Goal: Information Seeking & Learning: Learn about a topic

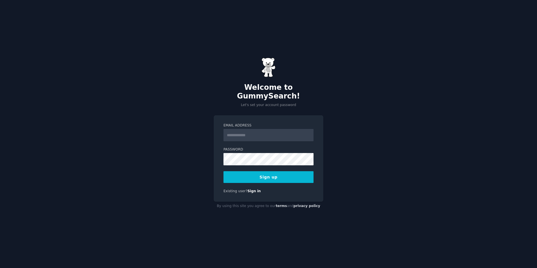
click at [250, 132] on input "Email Address" at bounding box center [268, 135] width 90 height 12
type input "**********"
click at [256, 177] on button "Sign up" at bounding box center [268, 177] width 90 height 12
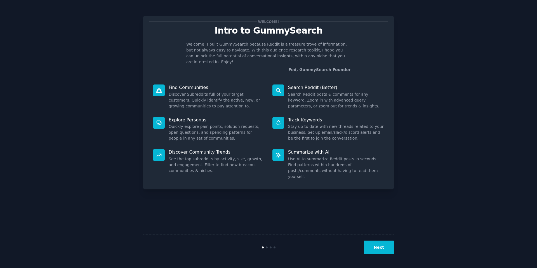
click at [381, 251] on button "Next" at bounding box center [379, 248] width 30 height 14
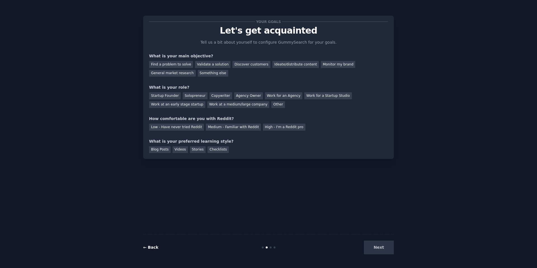
click at [151, 245] on link "← Back" at bounding box center [150, 247] width 15 height 4
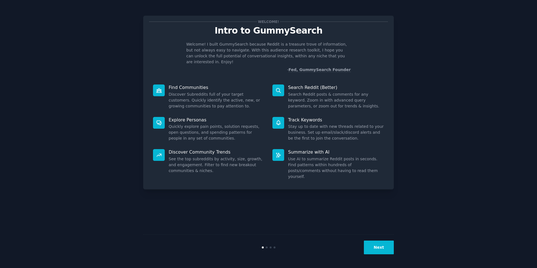
click at [381, 252] on button "Next" at bounding box center [379, 248] width 30 height 14
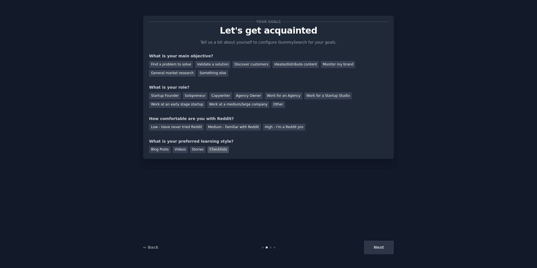
click at [218, 150] on div "Checklists" at bounding box center [218, 149] width 21 height 7
click at [180, 149] on div "Videos" at bounding box center [180, 149] width 15 height 7
click at [219, 151] on div "Checklists" at bounding box center [218, 149] width 21 height 7
click at [175, 125] on div "Low - Have never tried Reddit" at bounding box center [176, 127] width 55 height 7
click at [235, 94] on div "Agency Owner" at bounding box center [248, 95] width 29 height 7
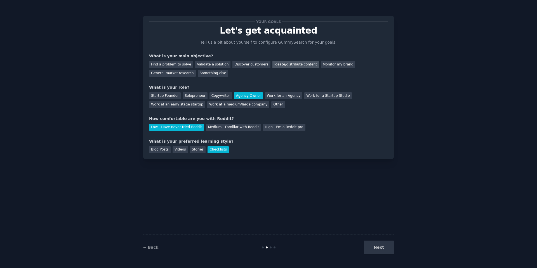
click at [277, 61] on div "Ideate/distribute content" at bounding box center [295, 64] width 46 height 7
click at [379, 252] on button "Next" at bounding box center [379, 248] width 30 height 14
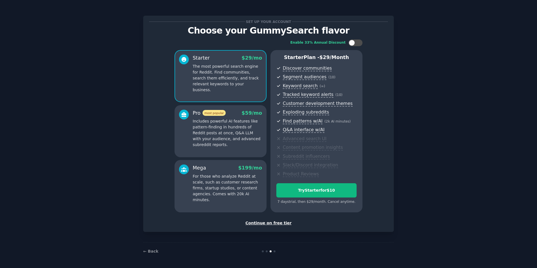
click at [263, 222] on div "Continue on free tier" at bounding box center [268, 223] width 239 height 6
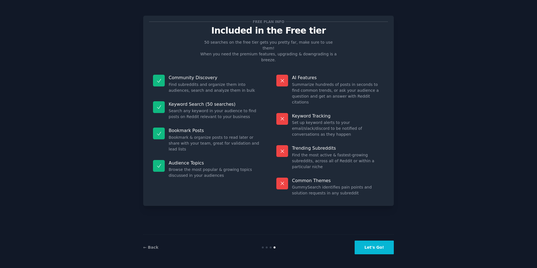
click at [369, 253] on button "Let's Go!" at bounding box center [374, 248] width 39 height 14
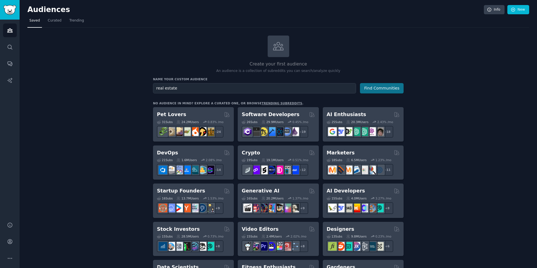
type input "real estate"
click at [384, 88] on button "Find Communities" at bounding box center [382, 88] width 44 height 10
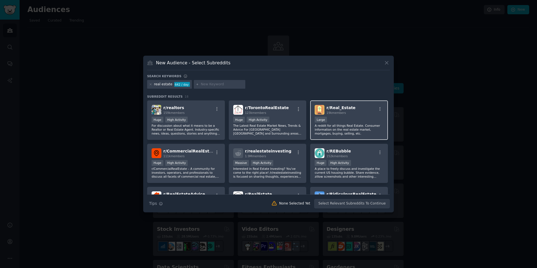
click at [327, 112] on span "19k members" at bounding box center [335, 112] width 19 height 3
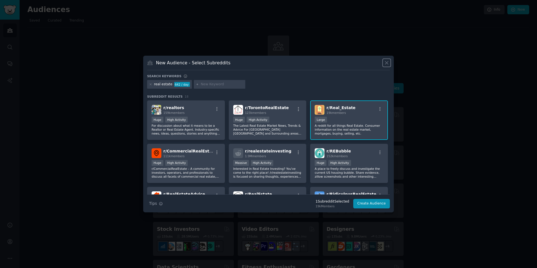
click at [386, 61] on icon at bounding box center [387, 63] width 6 height 6
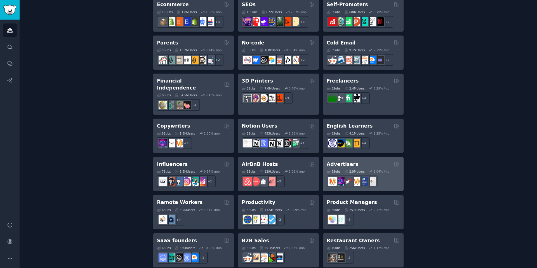
scroll to position [377, 0]
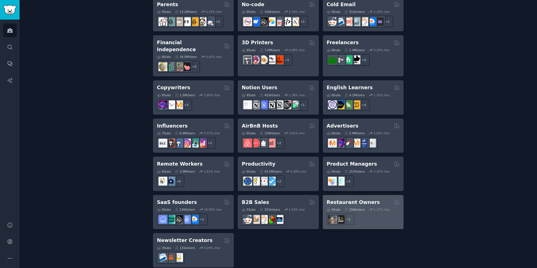
click at [343, 199] on h2 "Restaurant Owners" at bounding box center [353, 202] width 53 height 7
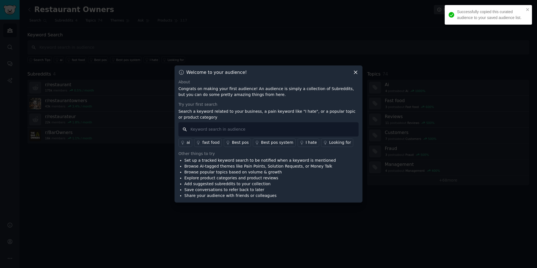
click at [246, 130] on input "text" at bounding box center [268, 129] width 180 height 14
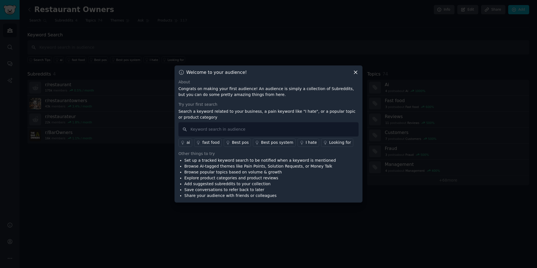
click at [208, 142] on div "fast food" at bounding box center [210, 143] width 17 height 6
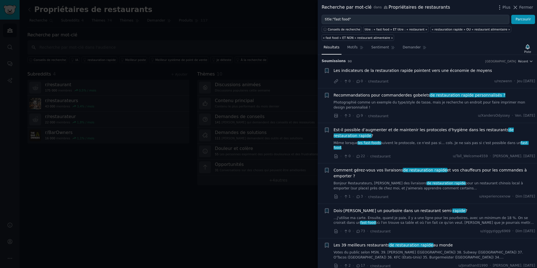
click at [493, 8] on div "Recherche par mot-clé dans Propriétaires de restaurants Plus Fermer" at bounding box center [427, 7] width 211 height 7
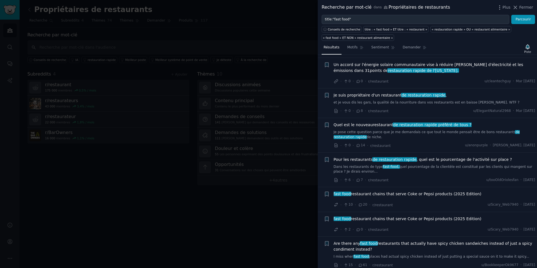
scroll to position [466, 0]
click at [210, 77] on div at bounding box center [268, 134] width 537 height 268
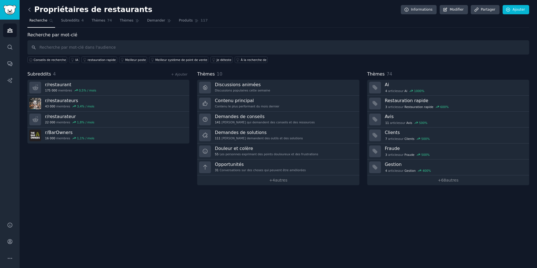
click at [30, 12] on icon at bounding box center [30, 10] width 6 height 6
